Goal: Task Accomplishment & Management: Manage account settings

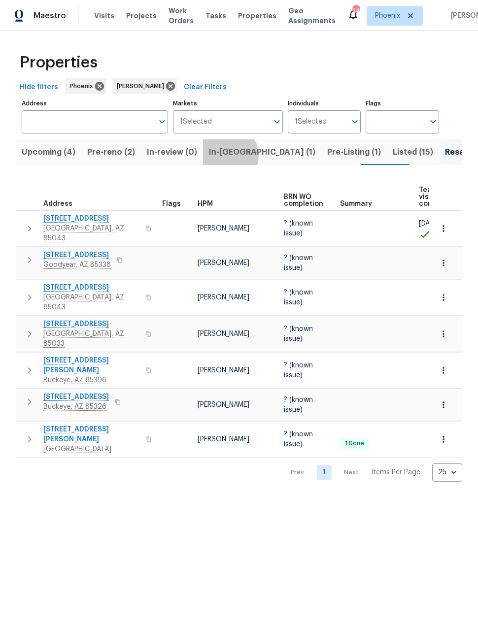
click at [221, 156] on span "In-reno (1)" at bounding box center [262, 152] width 106 height 14
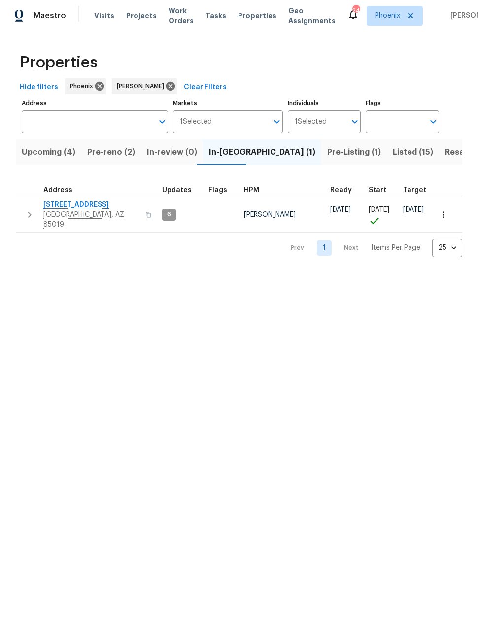
click at [111, 154] on span "Pre-reno (2)" at bounding box center [111, 152] width 48 height 14
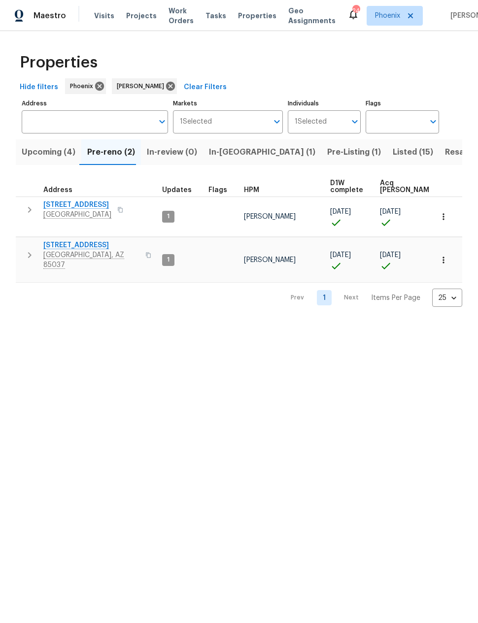
click at [50, 151] on span "Upcoming (4)" at bounding box center [49, 152] width 54 height 14
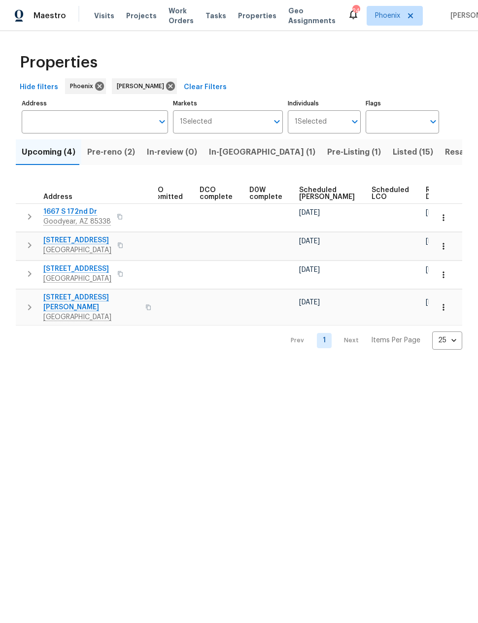
scroll to position [0, 181]
click at [445, 151] on span "Resale (7)" at bounding box center [464, 152] width 38 height 14
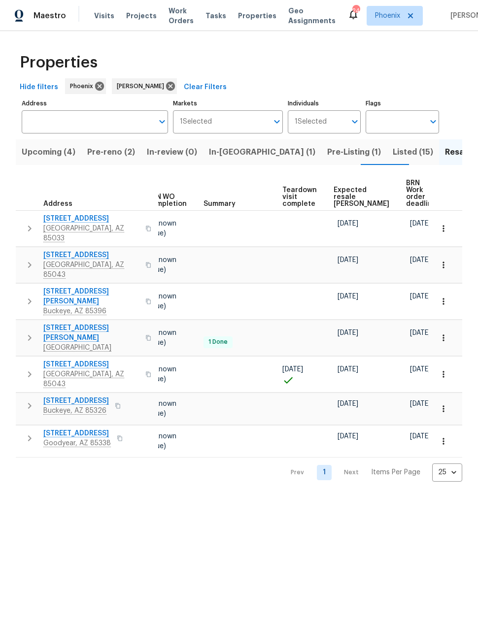
click at [5, 250] on div "Properties Hide filters Phoenix Nick Pulliam Clear Filters Address Address Mark…" at bounding box center [239, 264] width 478 height 467
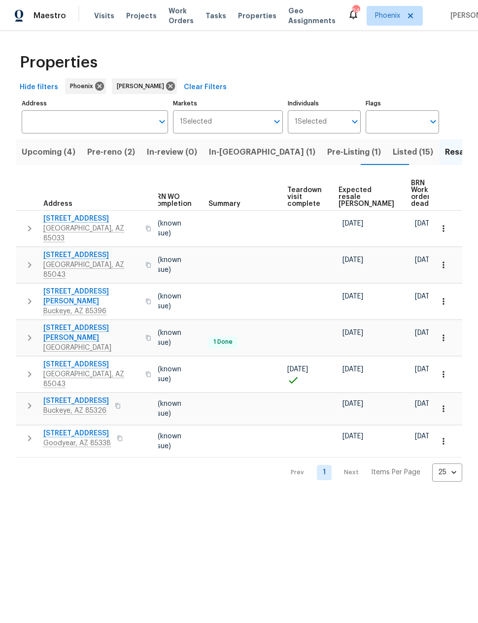
scroll to position [0, 131]
click at [354, 190] on span "Expected resale COE" at bounding box center [367, 197] width 56 height 21
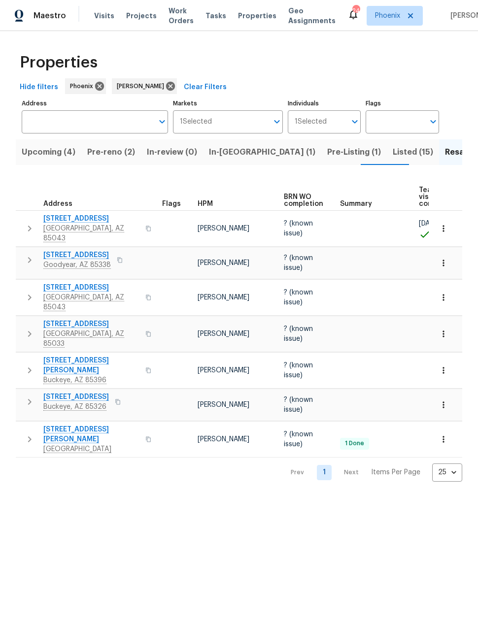
click at [225, 155] on span "In-reno (1)" at bounding box center [262, 152] width 106 height 14
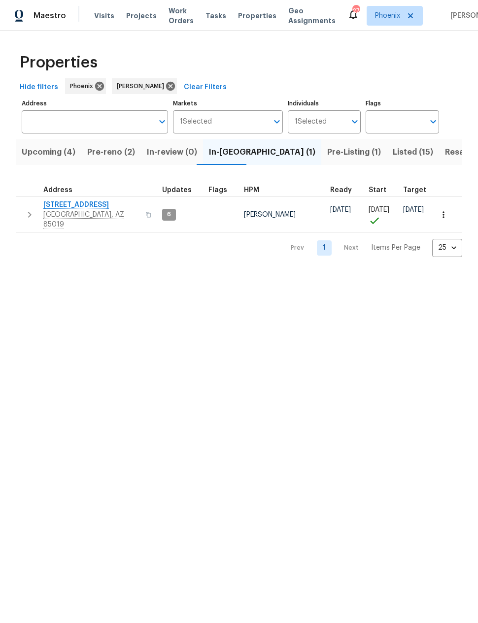
click at [108, 150] on span "Pre-reno (2)" at bounding box center [111, 152] width 48 height 14
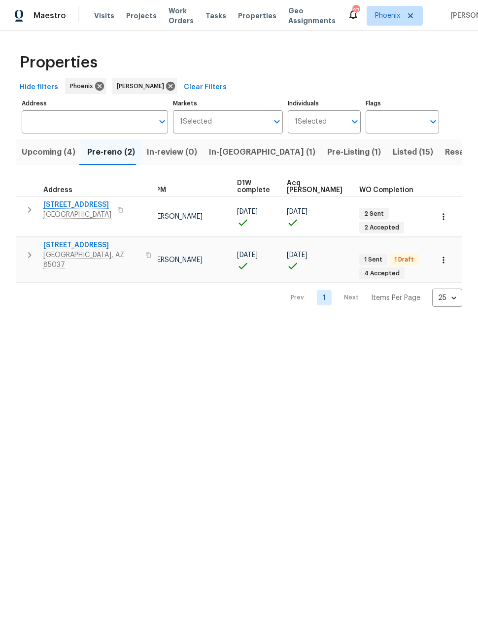
scroll to position [0, 93]
click at [409, 323] on html "Maestro Visits Projects Work Orders Tasks Properties Geo Assignments 27 Phoenix…" at bounding box center [239, 161] width 478 height 323
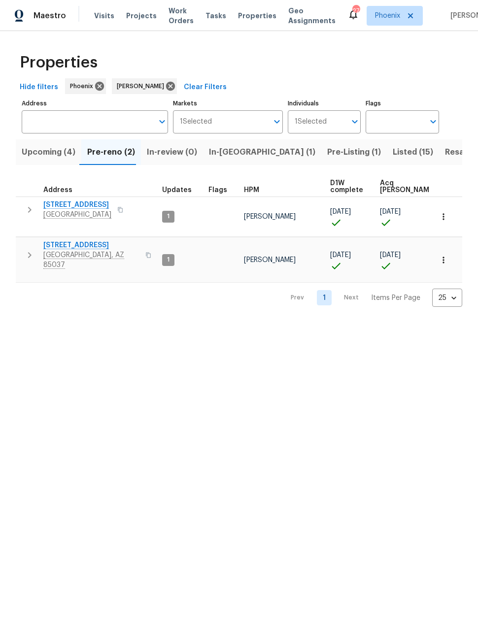
scroll to position [8, 0]
click at [67, 200] on span "[STREET_ADDRESS]" at bounding box center [77, 205] width 68 height 10
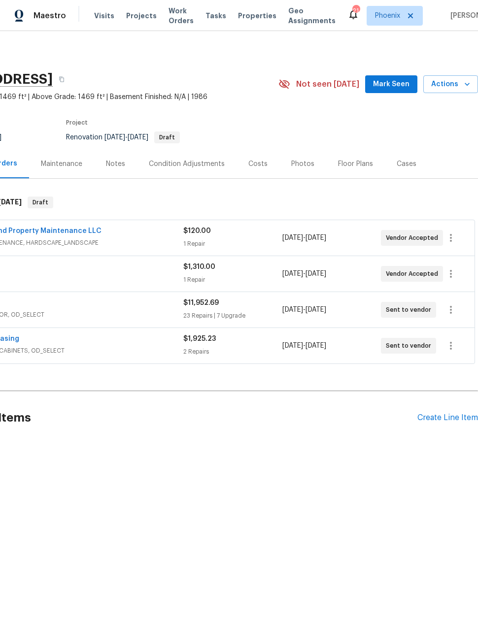
scroll to position [0, 79]
click at [461, 90] on span "Actions" at bounding box center [450, 84] width 39 height 12
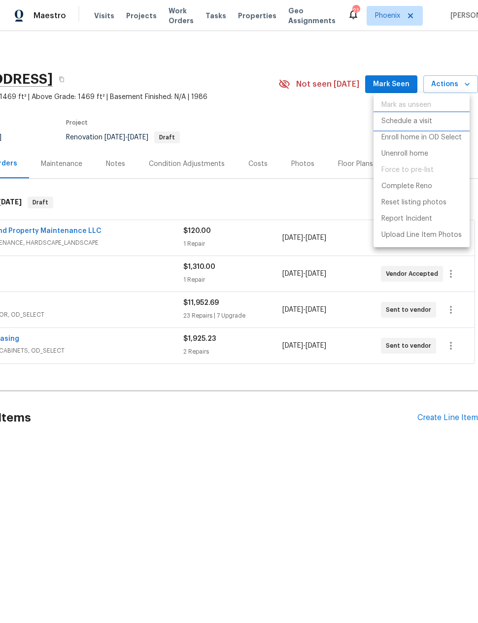
click at [420, 123] on p "Schedule a visit" at bounding box center [406, 121] width 51 height 10
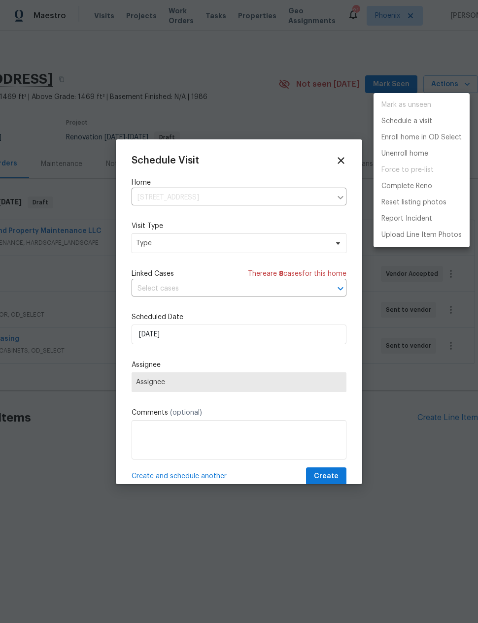
click at [143, 244] on div at bounding box center [239, 311] width 478 height 623
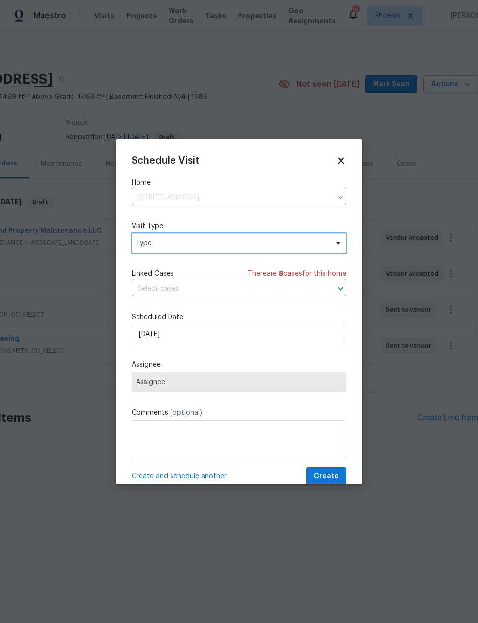
click at [160, 246] on span "Type" at bounding box center [232, 243] width 192 height 10
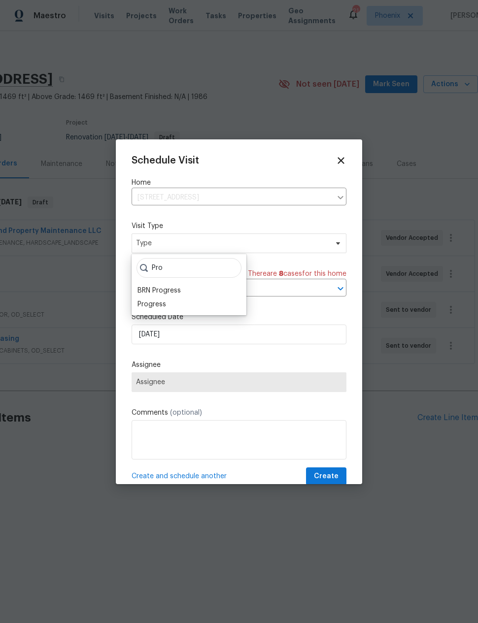
type input "Pro"
click at [146, 303] on div "Progress" at bounding box center [151, 305] width 29 height 10
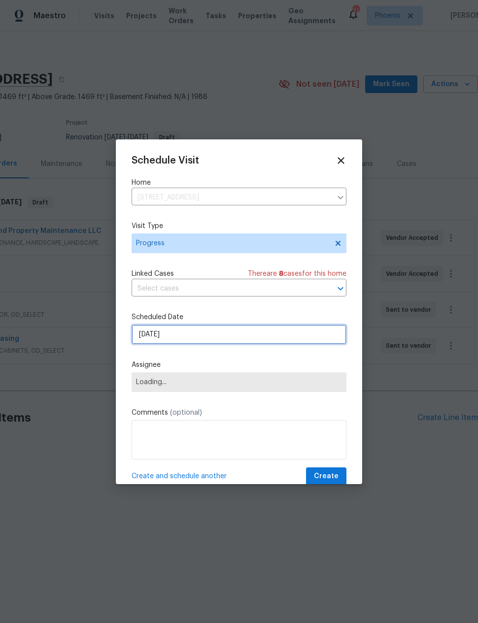
click at [148, 339] on input "8/19/2025" at bounding box center [239, 335] width 215 height 20
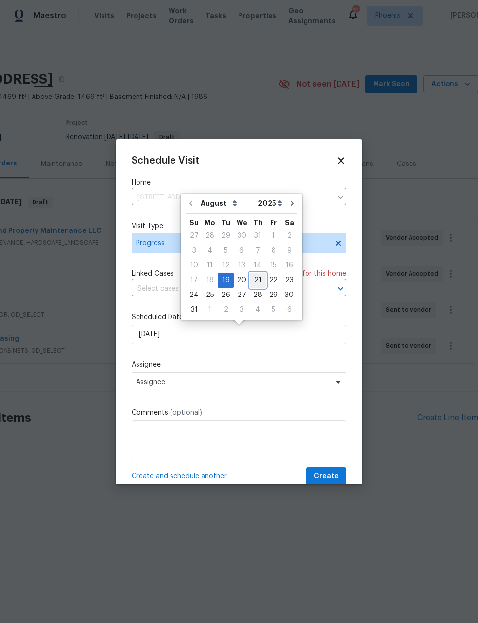
click at [250, 277] on div "21" at bounding box center [258, 280] width 16 height 14
type input "8/21/2025"
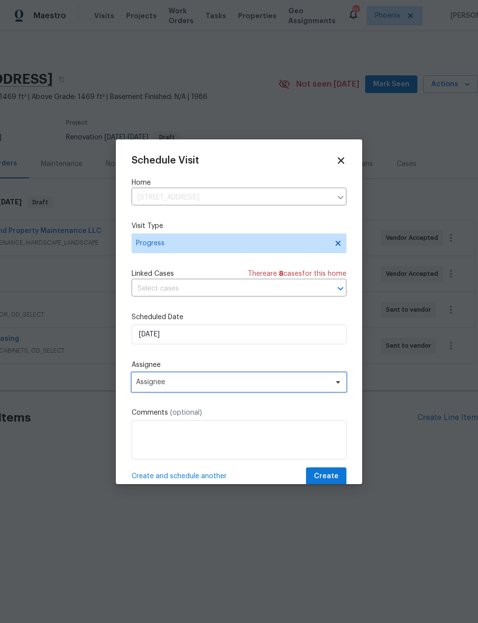
click at [145, 381] on span "Assignee" at bounding box center [232, 382] width 193 height 8
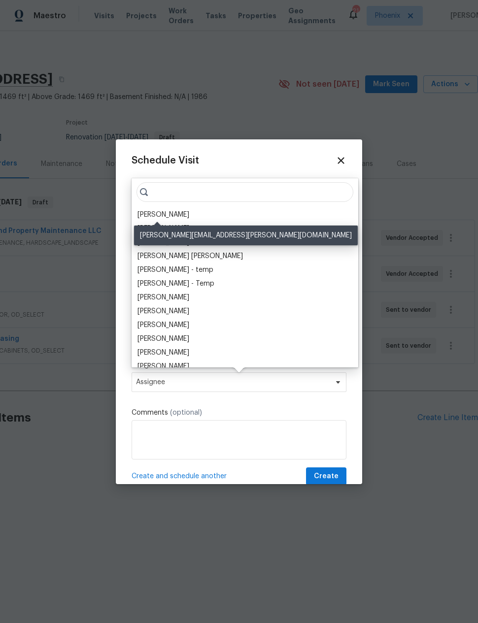
click at [146, 213] on div "[PERSON_NAME]" at bounding box center [163, 215] width 52 height 10
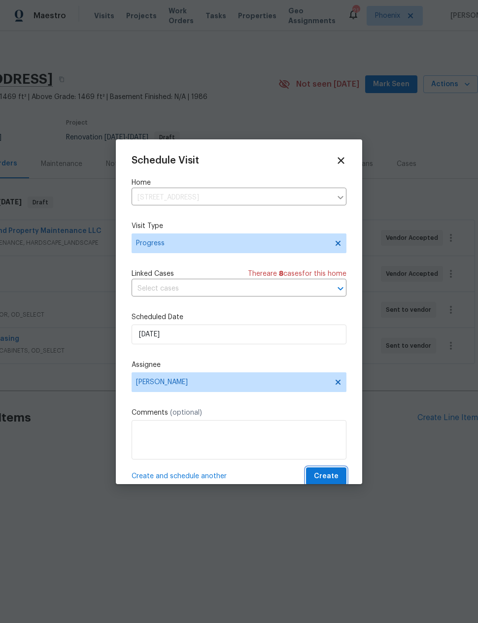
click at [335, 471] on button "Create" at bounding box center [326, 477] width 40 height 18
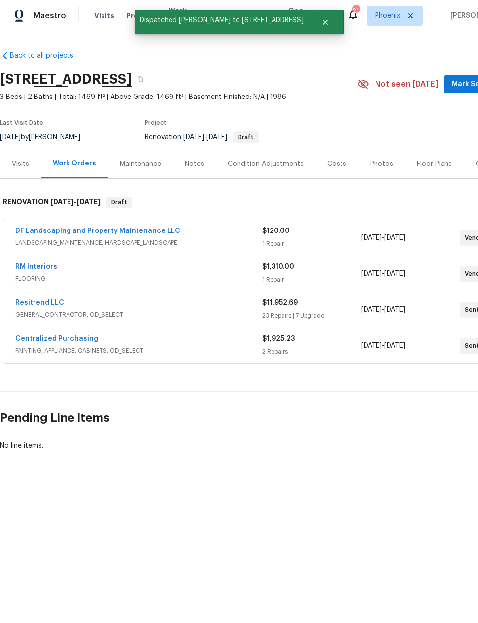
scroll to position [0, 0]
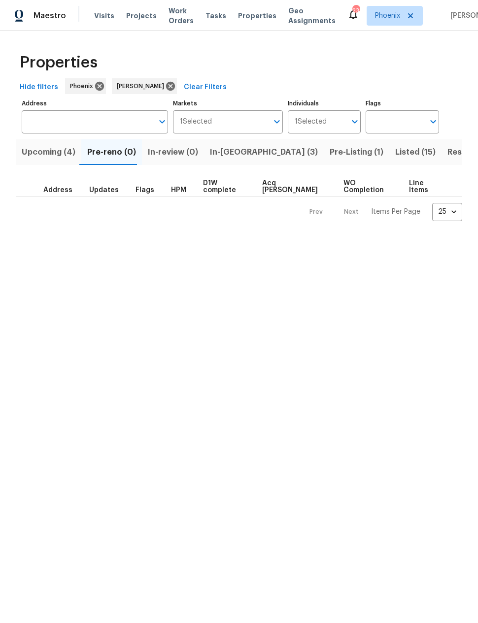
click at [224, 155] on span "In-[GEOGRAPHIC_DATA] (3)" at bounding box center [264, 152] width 108 height 14
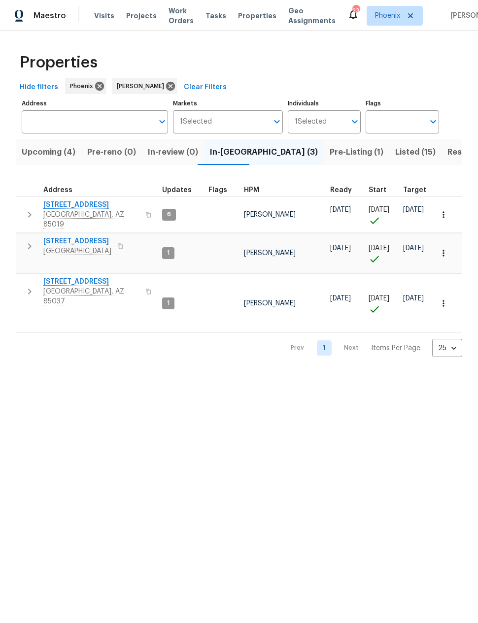
click at [35, 203] on button "button" at bounding box center [30, 215] width 20 height 30
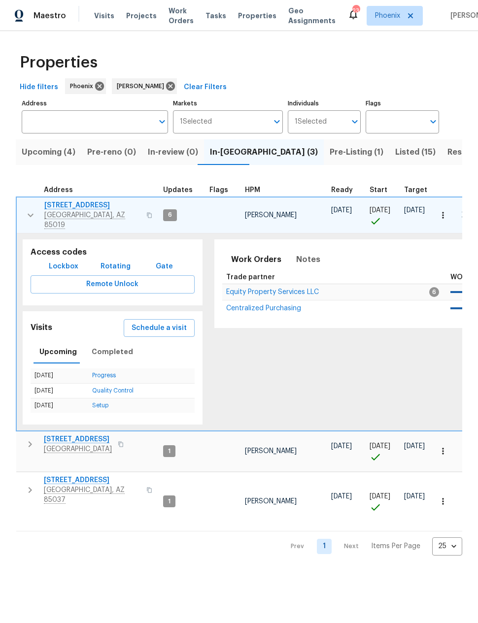
click at [32, 441] on icon "button" at bounding box center [30, 444] width 3 height 6
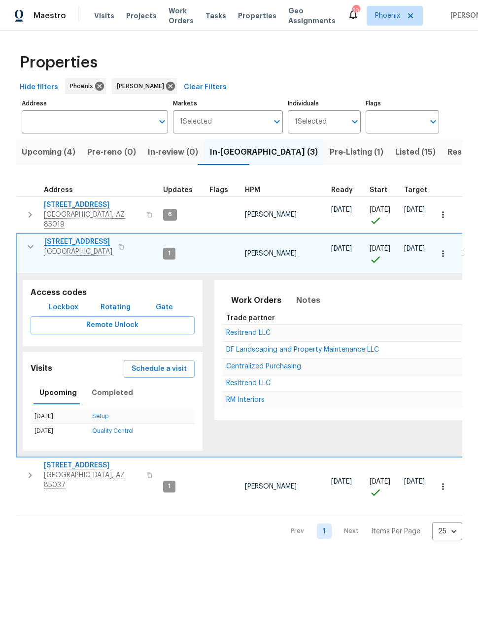
scroll to position [8, 0]
click at [32, 470] on icon "button" at bounding box center [30, 476] width 12 height 12
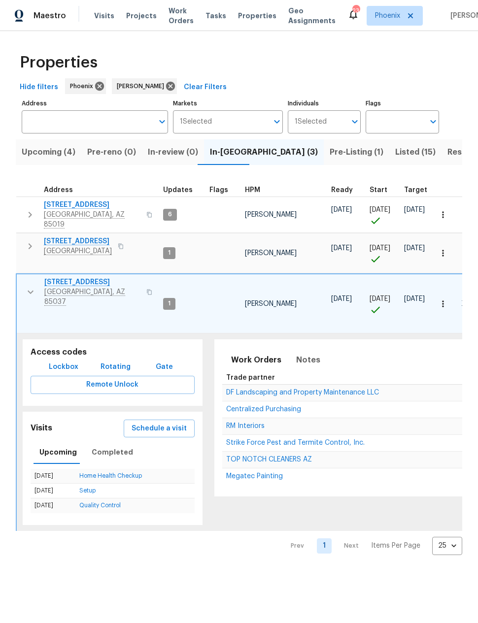
scroll to position [0, 0]
click at [33, 286] on icon "button" at bounding box center [31, 292] width 12 height 12
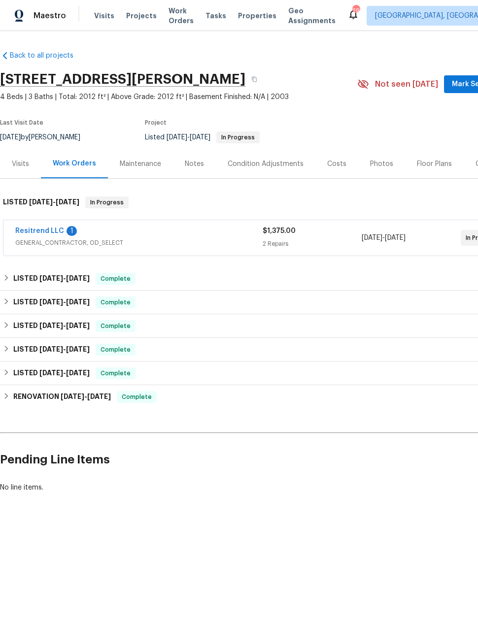
click at [37, 229] on link "Resitrend LLC" at bounding box center [39, 231] width 49 height 7
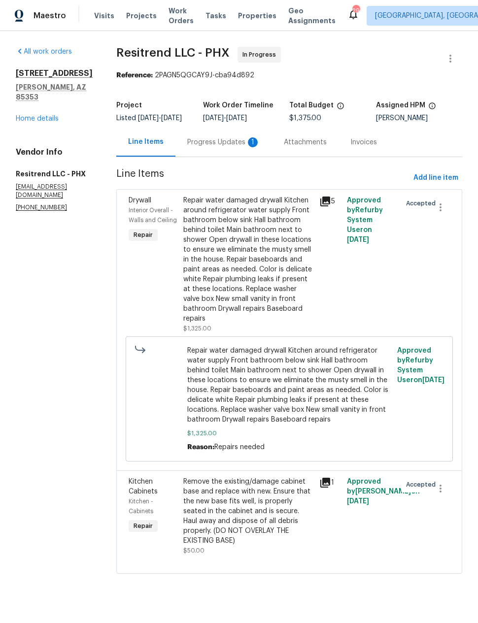
click at [228, 147] on div "Progress Updates 1" at bounding box center [223, 142] width 73 height 10
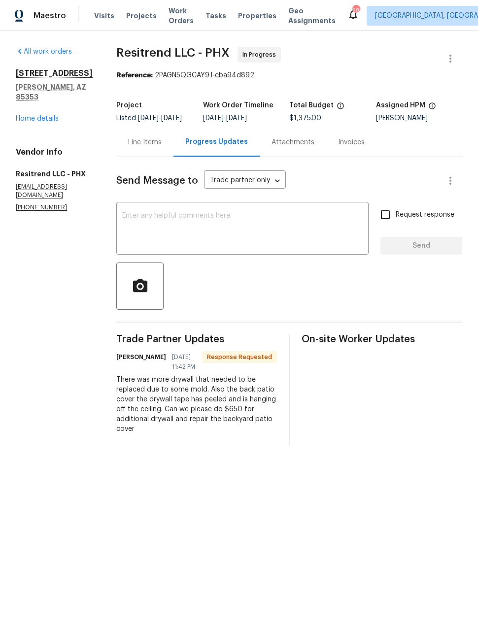
click at [139, 147] on div "Line Items" at bounding box center [145, 142] width 34 height 10
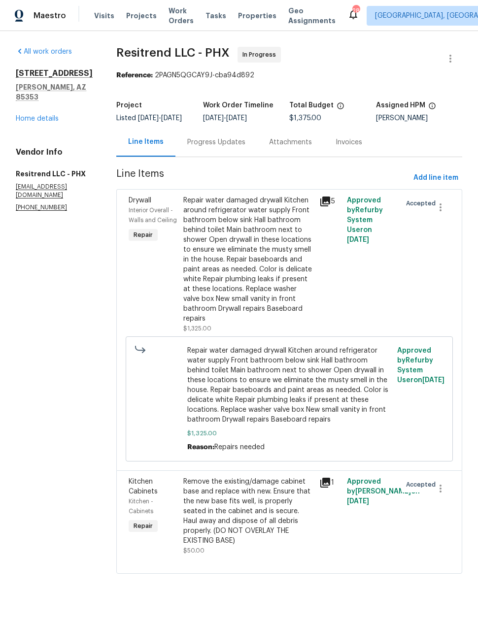
click at [155, 307] on div "Drywall Interior Overall - Walls and Ceiling Repair" at bounding box center [153, 265] width 55 height 144
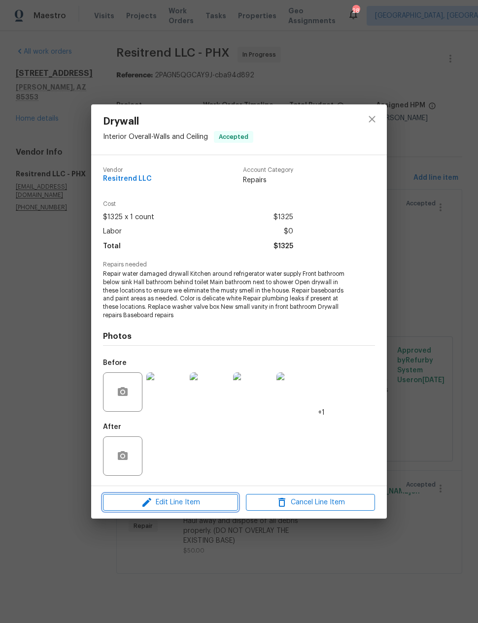
click at [176, 502] on span "Edit Line Item" at bounding box center [170, 503] width 129 height 12
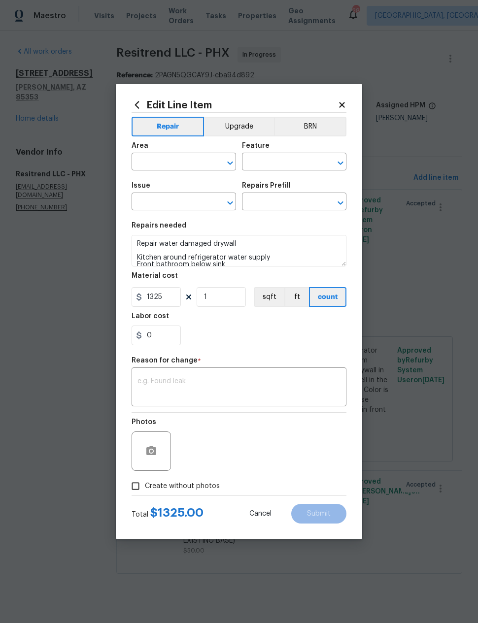
type input "Interior Overall"
type input "Walls and Ceiling"
type input "Drywall"
type input "Add a Task $1.00"
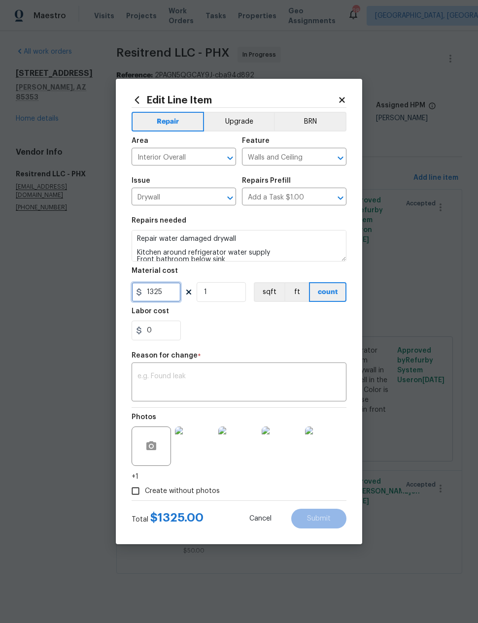
click at [154, 296] on input "1325" at bounding box center [156, 292] width 49 height 20
type input "1975"
click at [209, 322] on div "0" at bounding box center [239, 331] width 215 height 20
click at [162, 379] on textarea at bounding box center [238, 383] width 203 height 21
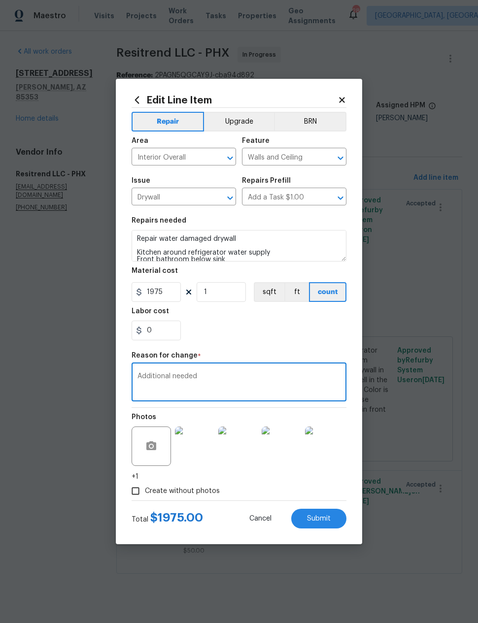
type textarea "Additional needed"
click at [317, 328] on div "0" at bounding box center [239, 331] width 215 height 20
click at [324, 520] on span "Submit" at bounding box center [319, 518] width 24 height 7
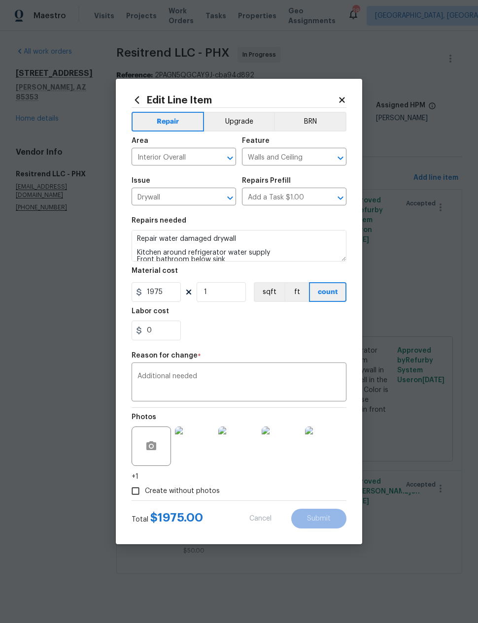
type input "1325"
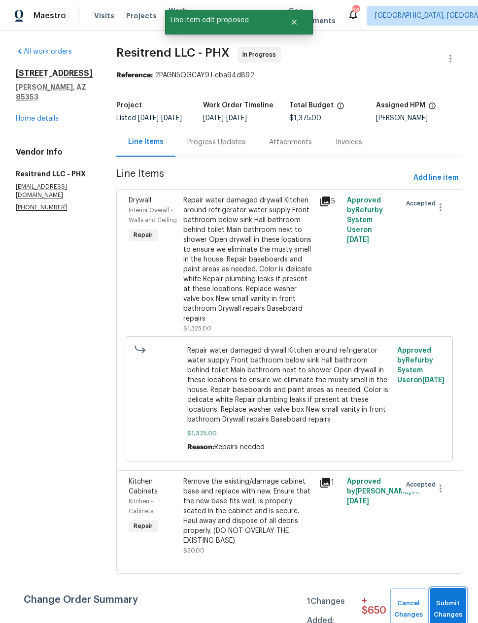
click at [449, 609] on span "Submit Changes" at bounding box center [448, 609] width 26 height 23
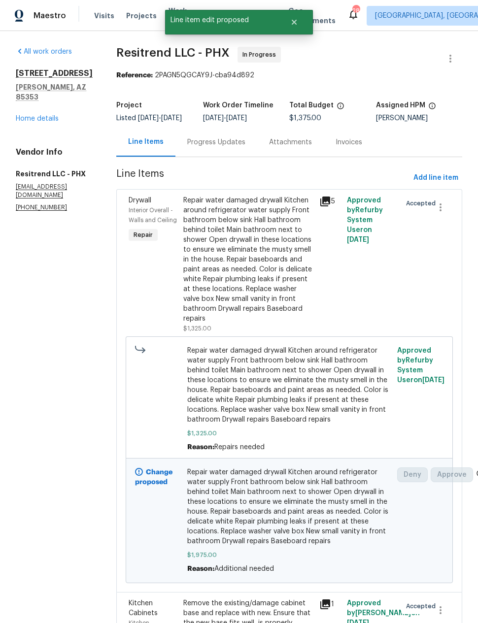
click at [202, 147] on div "Progress Updates" at bounding box center [216, 142] width 58 height 10
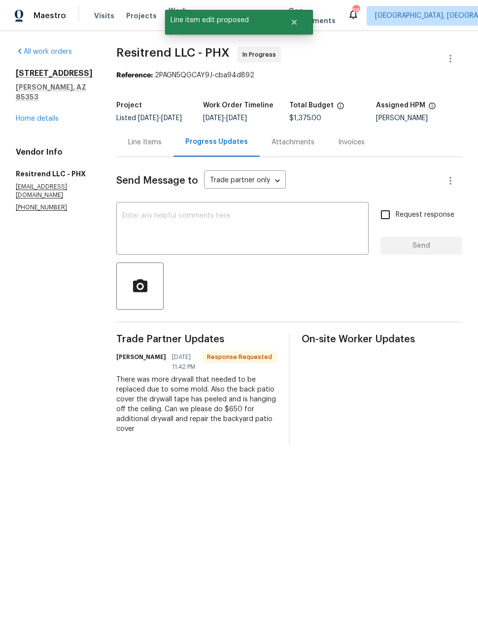
click at [213, 240] on textarea at bounding box center [242, 229] width 240 height 34
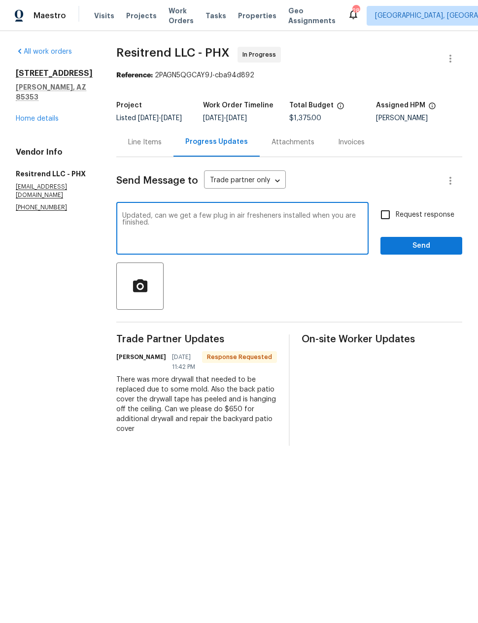
type textarea "Updated, can we get a few plug in air fresheners installed when you are finishe…"
click at [389, 222] on input "Request response" at bounding box center [385, 214] width 21 height 21
checkbox input "true"
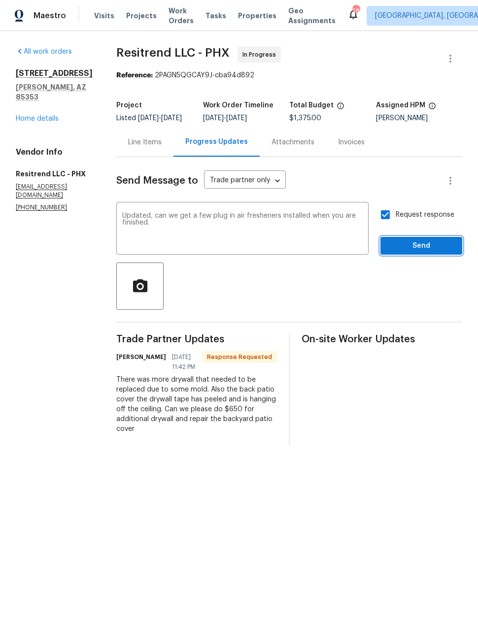
click at [423, 252] on span "Send" at bounding box center [421, 246] width 66 height 12
